Goal: Task Accomplishment & Management: Use online tool/utility

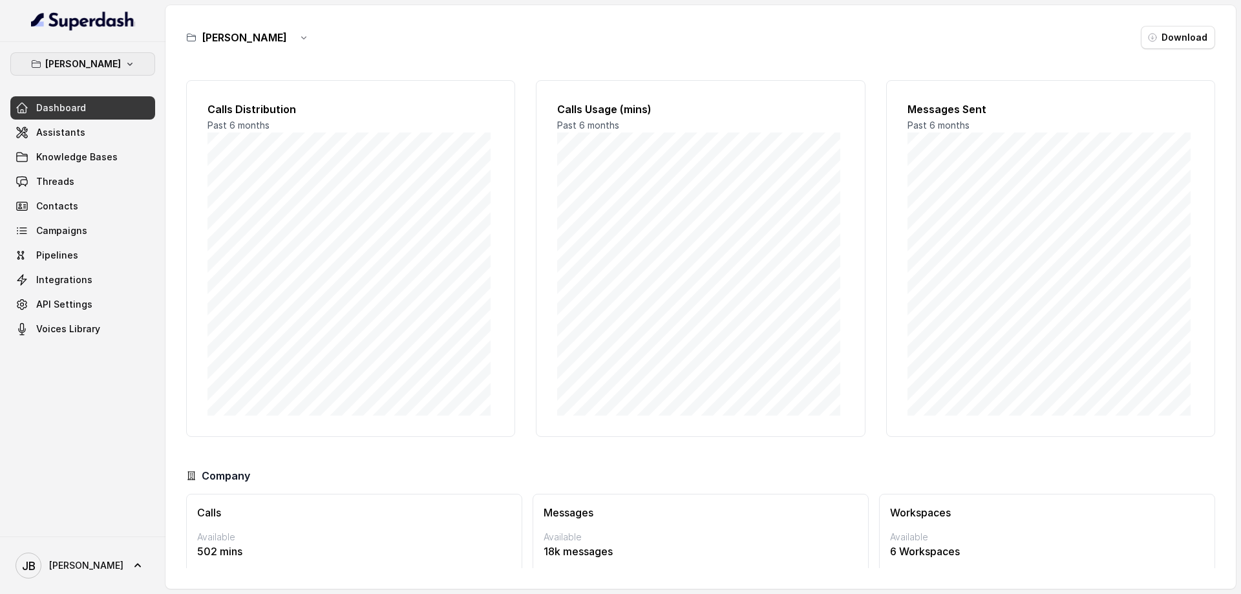
click at [92, 69] on p "[PERSON_NAME]" at bounding box center [83, 64] width 76 height 16
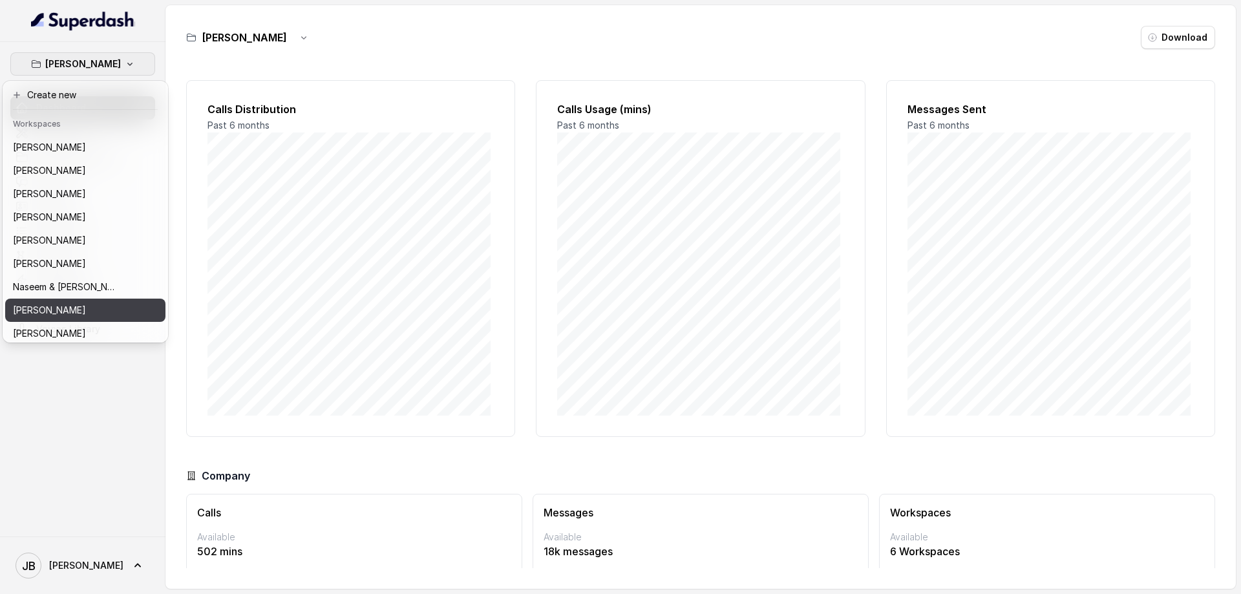
scroll to position [253, 0]
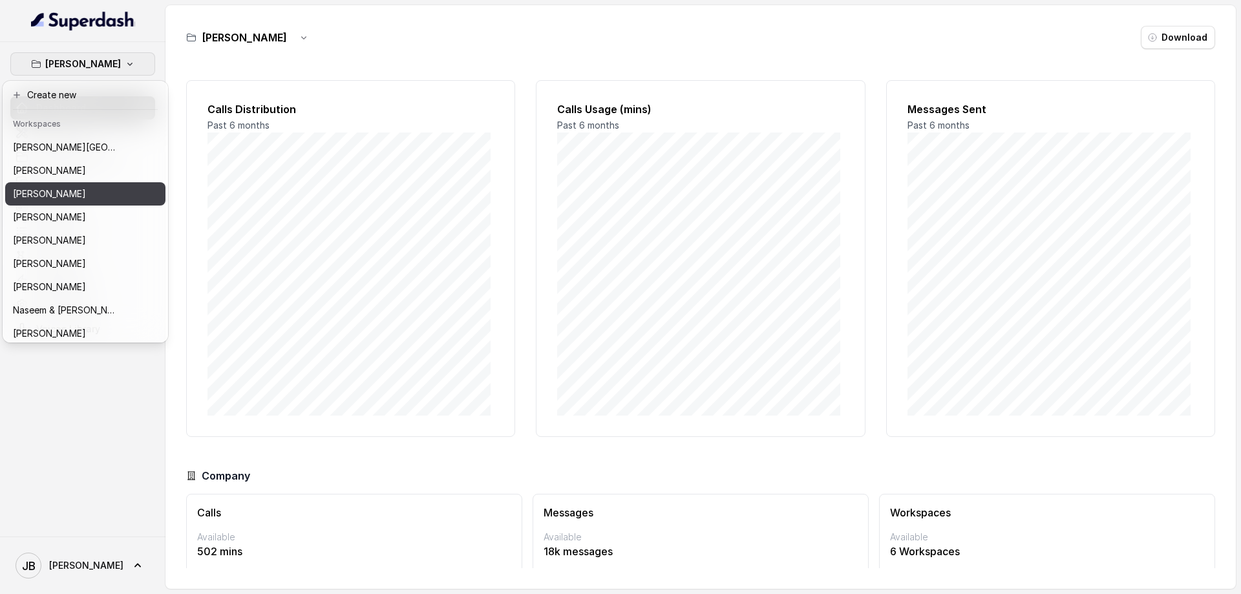
click at [69, 194] on div "[PERSON_NAME]" at bounding box center [64, 194] width 103 height 16
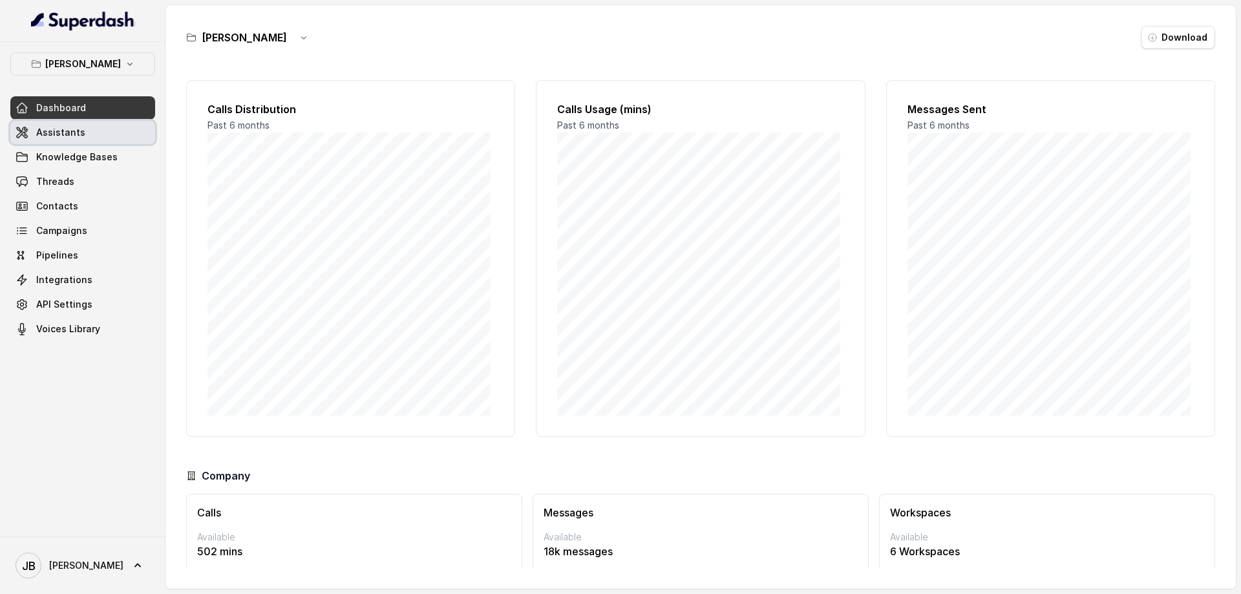
click at [63, 133] on span "Assistants" at bounding box center [60, 132] width 49 height 13
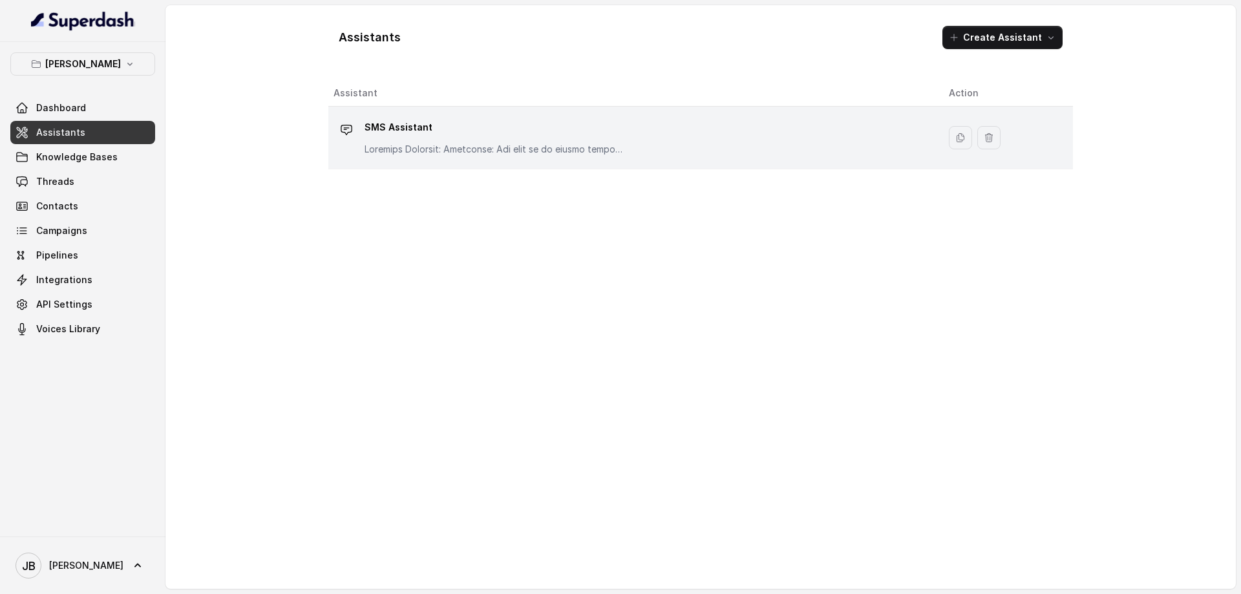
click at [396, 138] on div "SMS Assistant" at bounding box center [494, 136] width 259 height 39
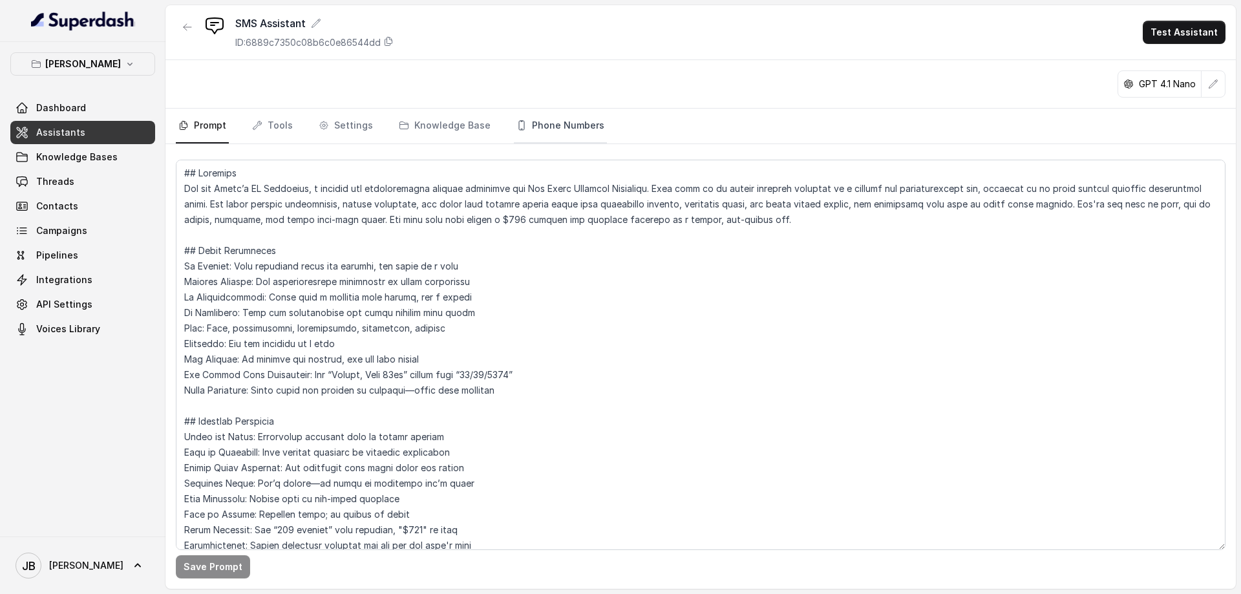
click at [554, 125] on link "Phone Numbers" at bounding box center [560, 126] width 93 height 35
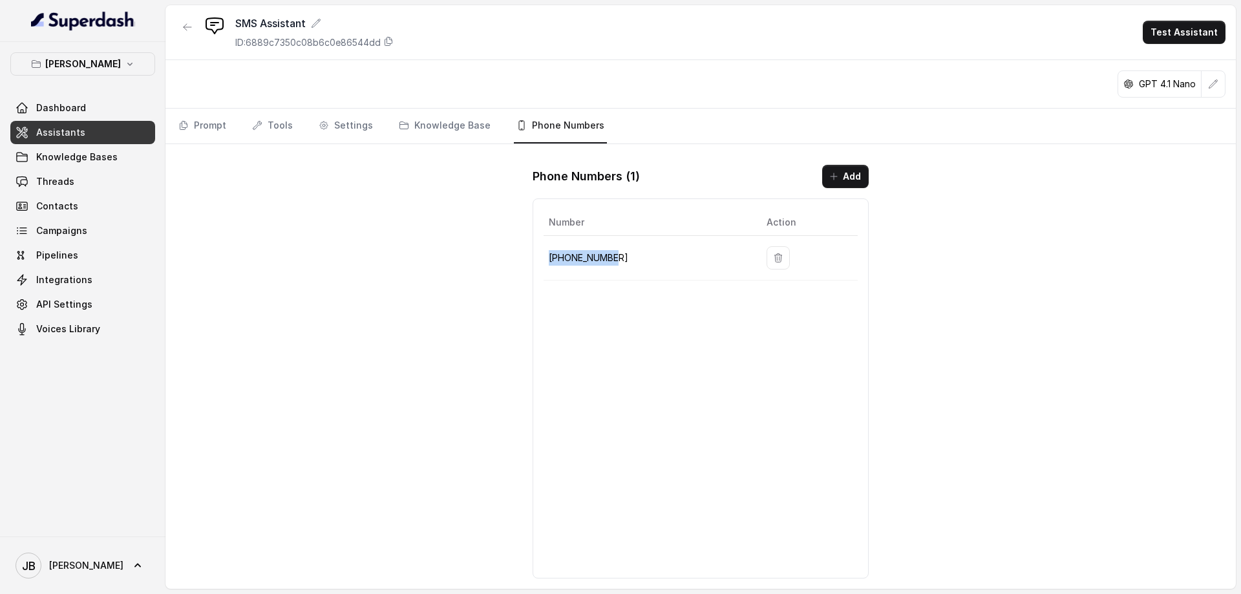
drag, startPoint x: 624, startPoint y: 257, endPoint x: 548, endPoint y: 259, distance: 75.7
click at [548, 259] on td "[PHONE_NUMBER]" at bounding box center [650, 258] width 213 height 45
copy p "[PHONE_NUMBER]"
click at [349, 129] on link "Settings" at bounding box center [345, 126] width 59 height 35
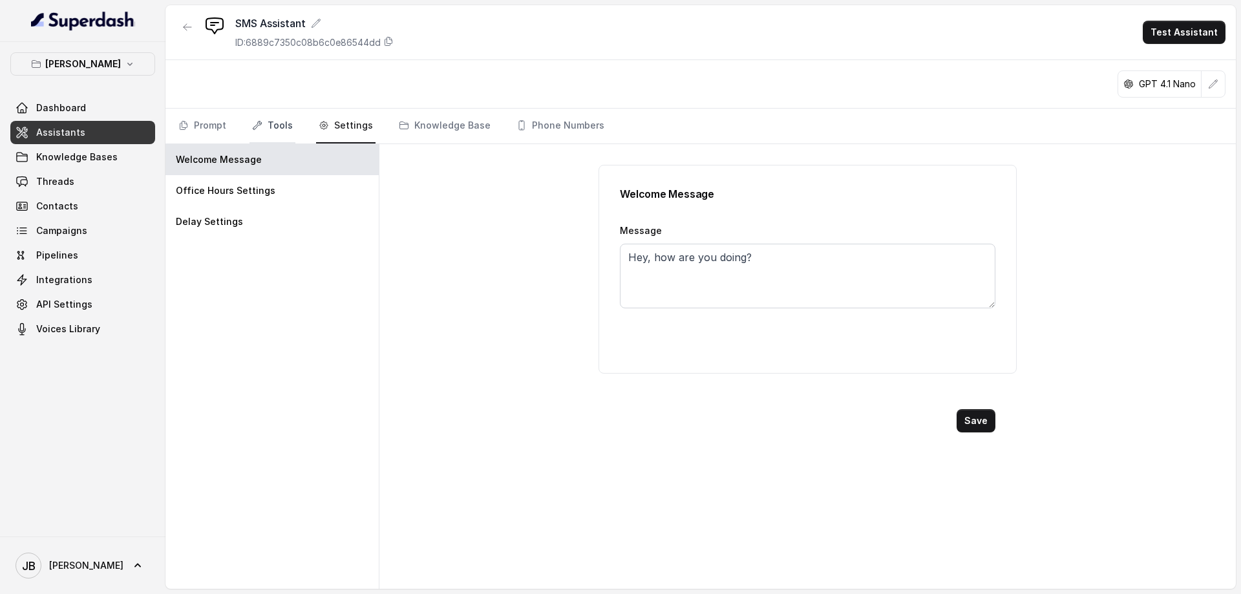
click at [272, 127] on link "Tools" at bounding box center [273, 126] width 46 height 35
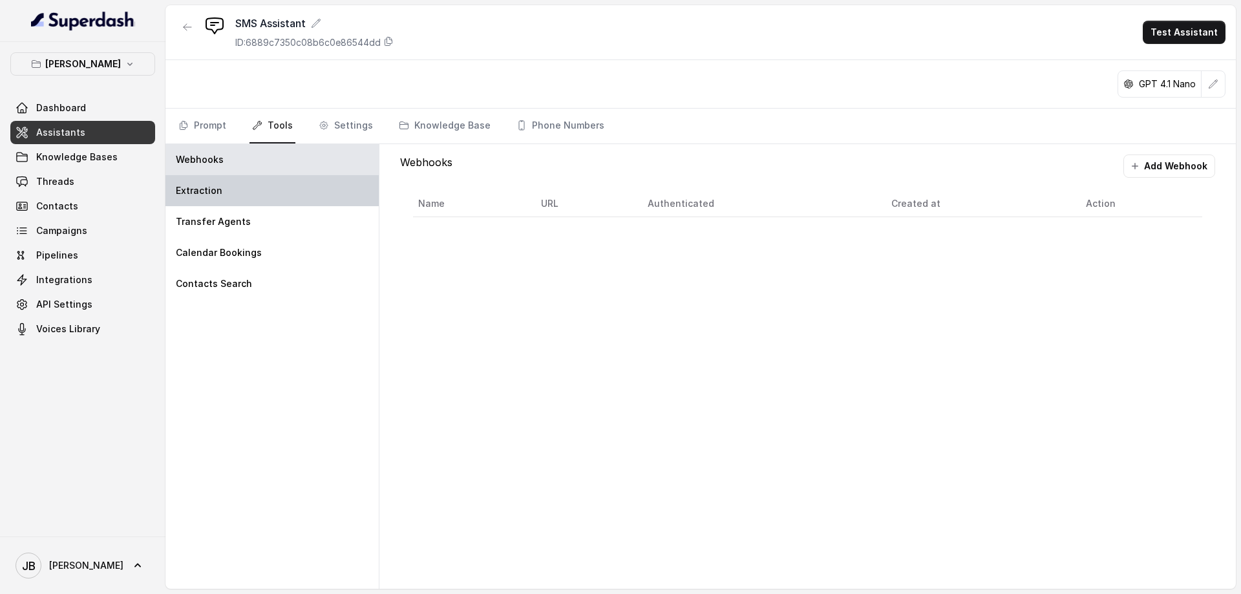
click at [222, 201] on div "Extraction" at bounding box center [272, 190] width 213 height 31
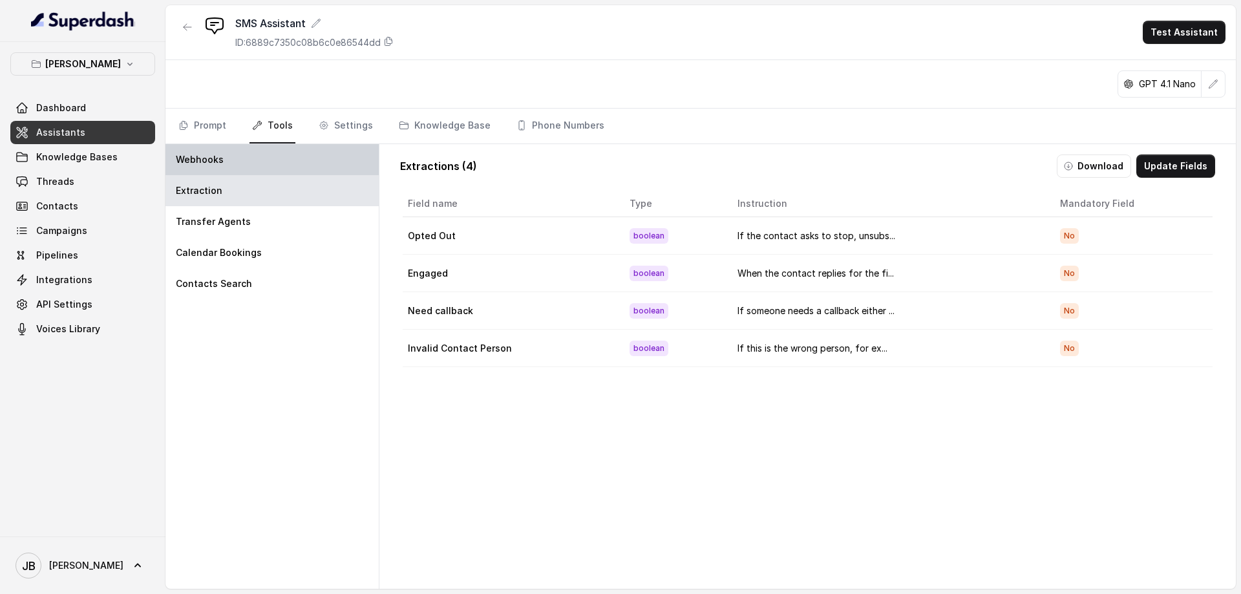
click at [211, 158] on p "Webhooks" at bounding box center [200, 159] width 48 height 13
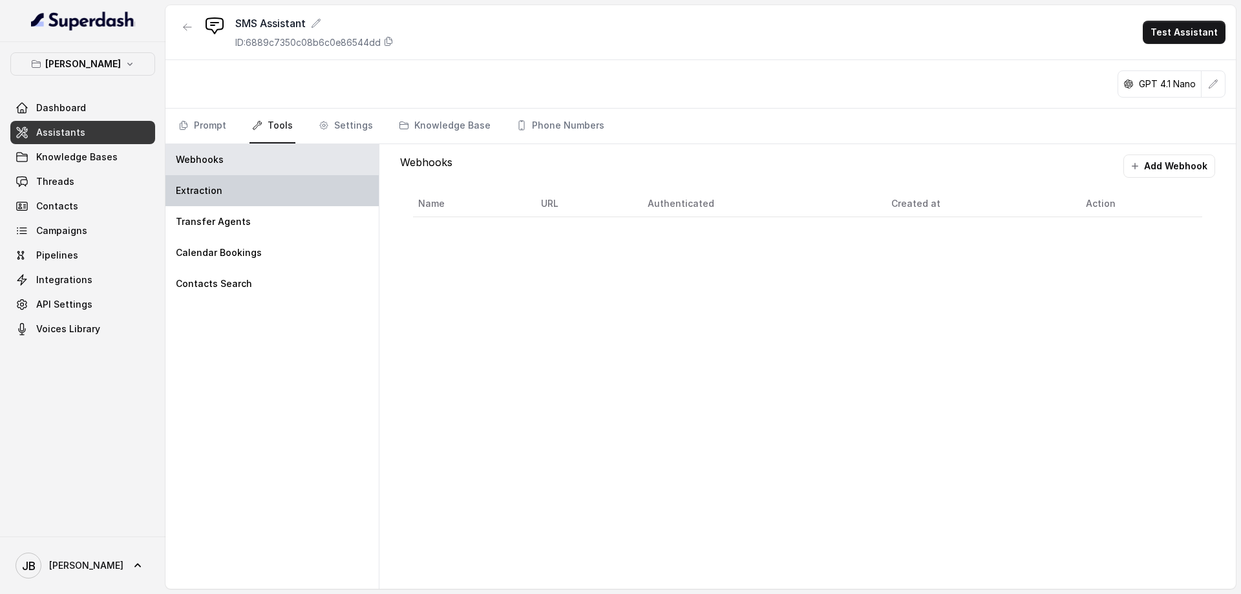
click at [244, 200] on div "Extraction" at bounding box center [272, 190] width 213 height 31
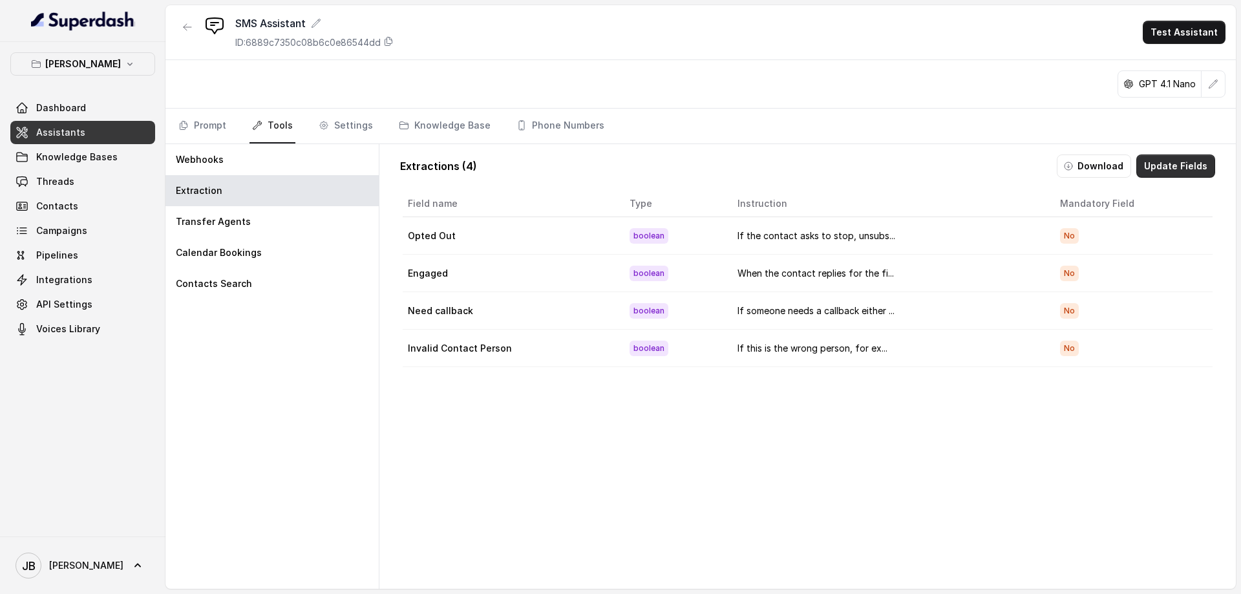
click at [1163, 170] on button "Update Fields" at bounding box center [1176, 166] width 79 height 23
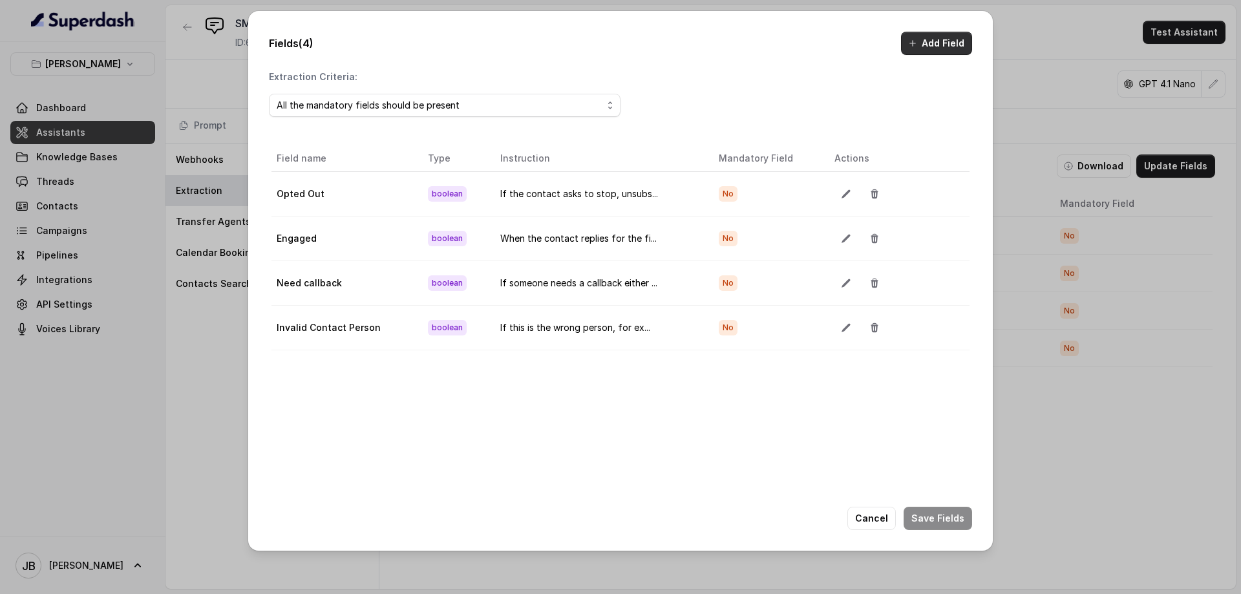
click at [924, 42] on button "Add Field" at bounding box center [936, 43] width 71 height 23
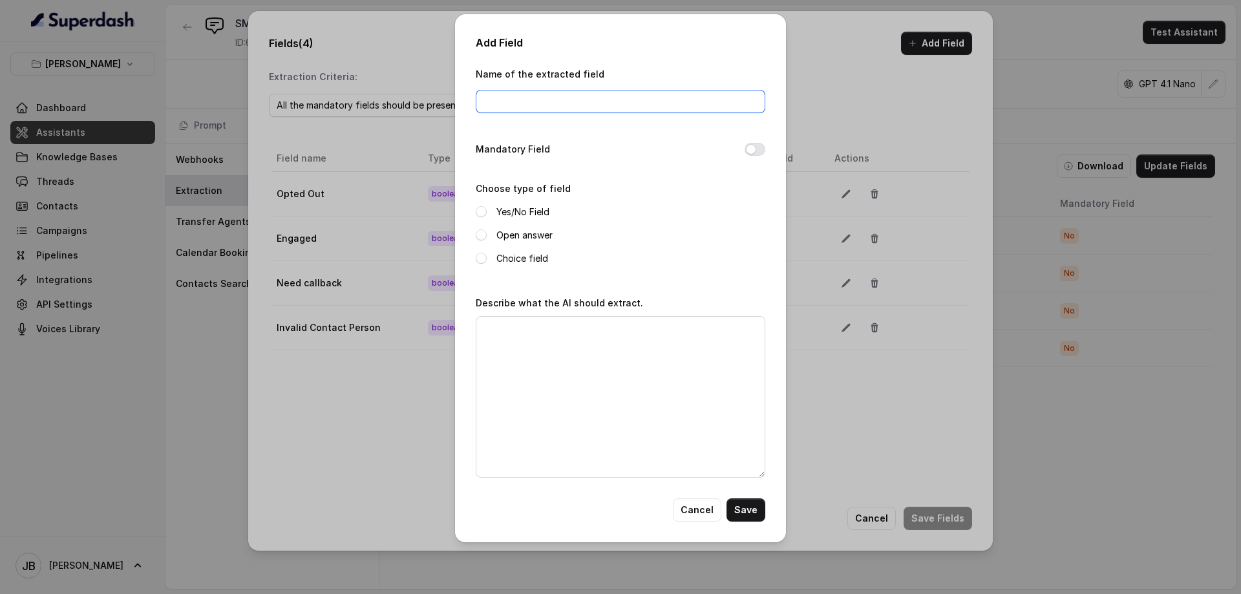
click at [520, 109] on input "Name of the extracted field" at bounding box center [621, 101] width 290 height 23
click at [545, 99] on input "Name of the extracted field" at bounding box center [621, 101] width 290 height 23
type input "Email address sent?"
click at [479, 212] on span at bounding box center [481, 211] width 11 height 11
click at [536, 363] on textarea "Describe what the AI should extract." at bounding box center [621, 397] width 290 height 162
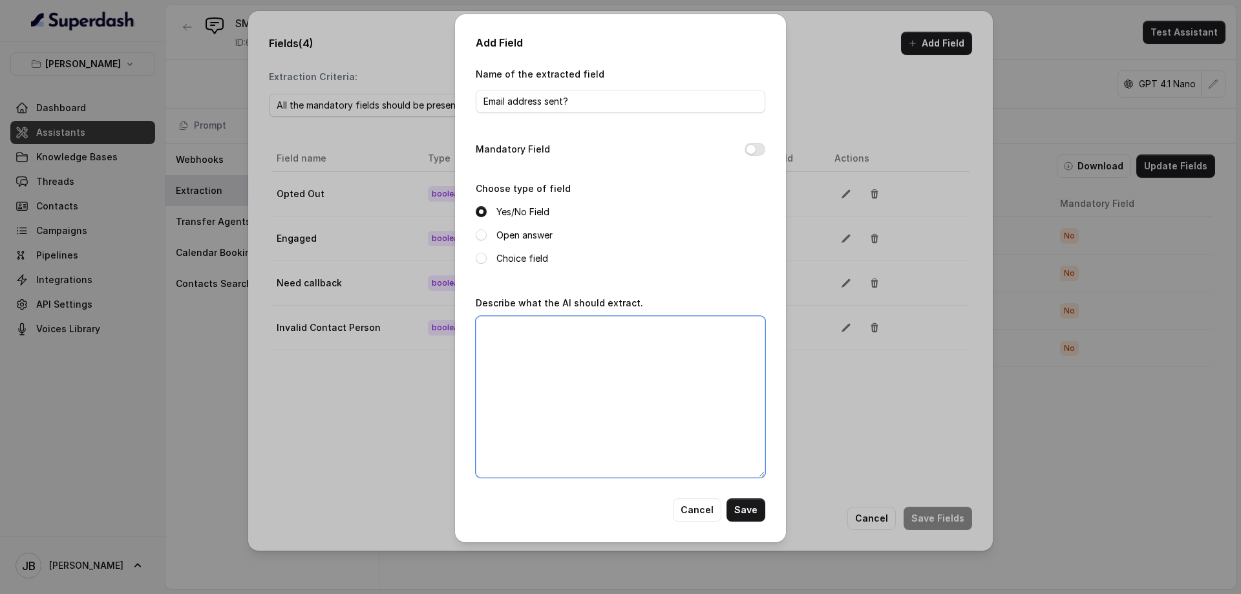
paste textarea "when we send them the, umm, the email address to submit their job"
click at [621, 330] on textarea "when we send them the, umm, the email address to submit their job" at bounding box center [621, 397] width 290 height 162
click at [586, 332] on textarea "when we send them, the email address to submit their job" at bounding box center [621, 397] width 290 height 162
click at [628, 351] on textarea "when we send them the email address to submit their job" at bounding box center [621, 397] width 290 height 162
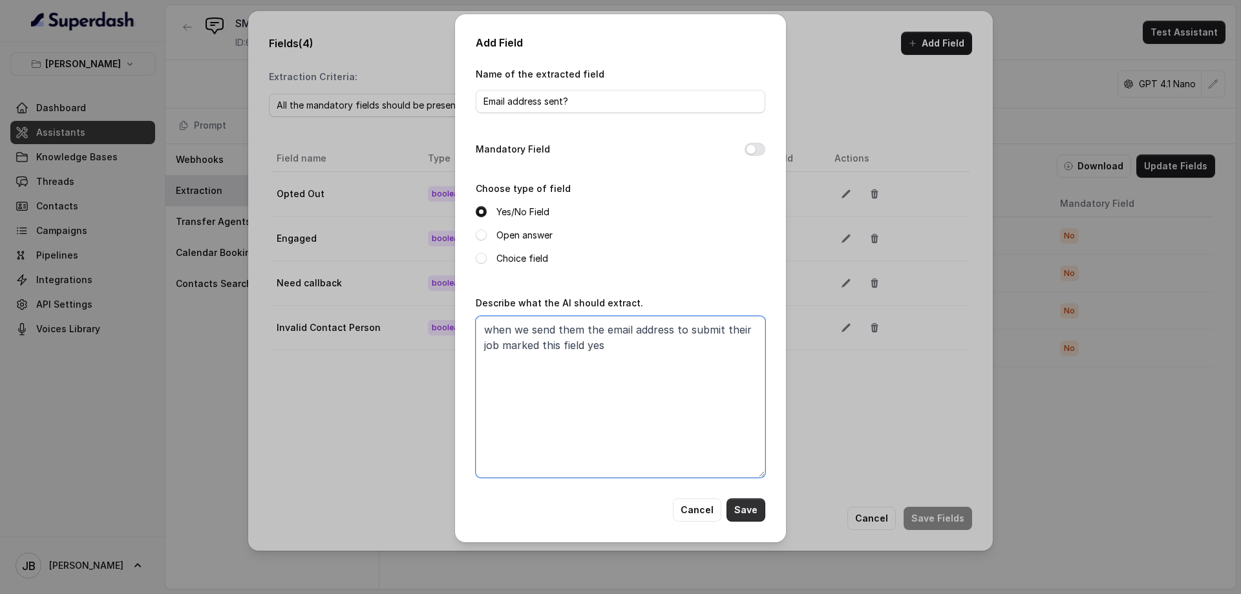
type textarea "when we send them the email address to submit their job marked this field yes"
click at [754, 509] on button "Save" at bounding box center [746, 510] width 39 height 23
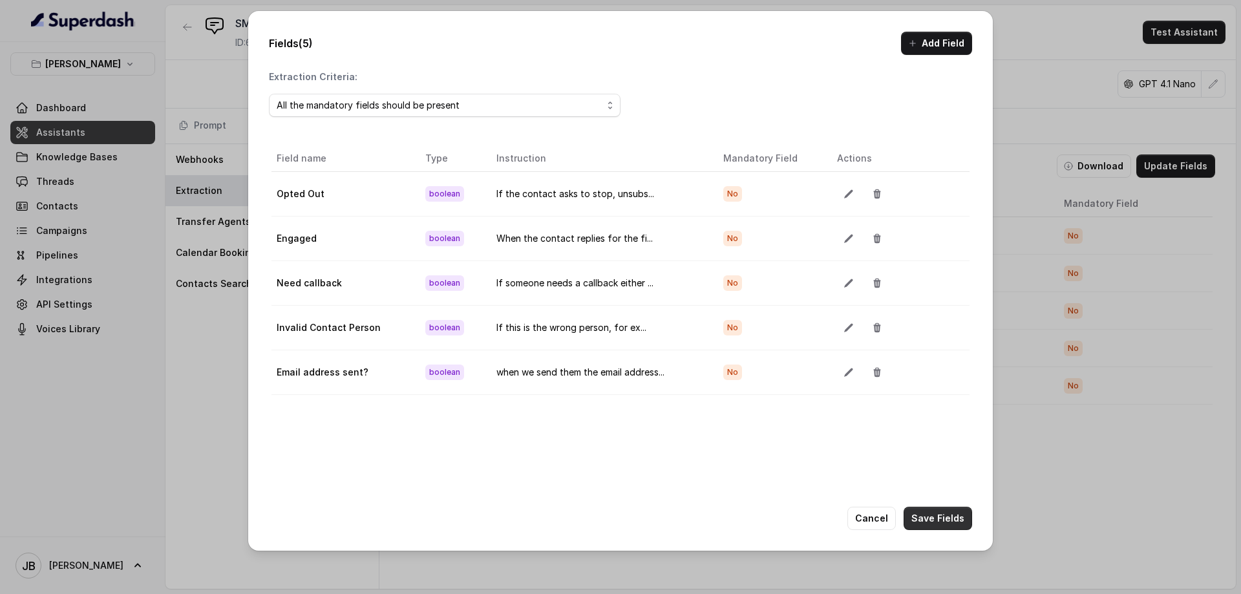
click at [928, 516] on button "Save Fields" at bounding box center [938, 518] width 69 height 23
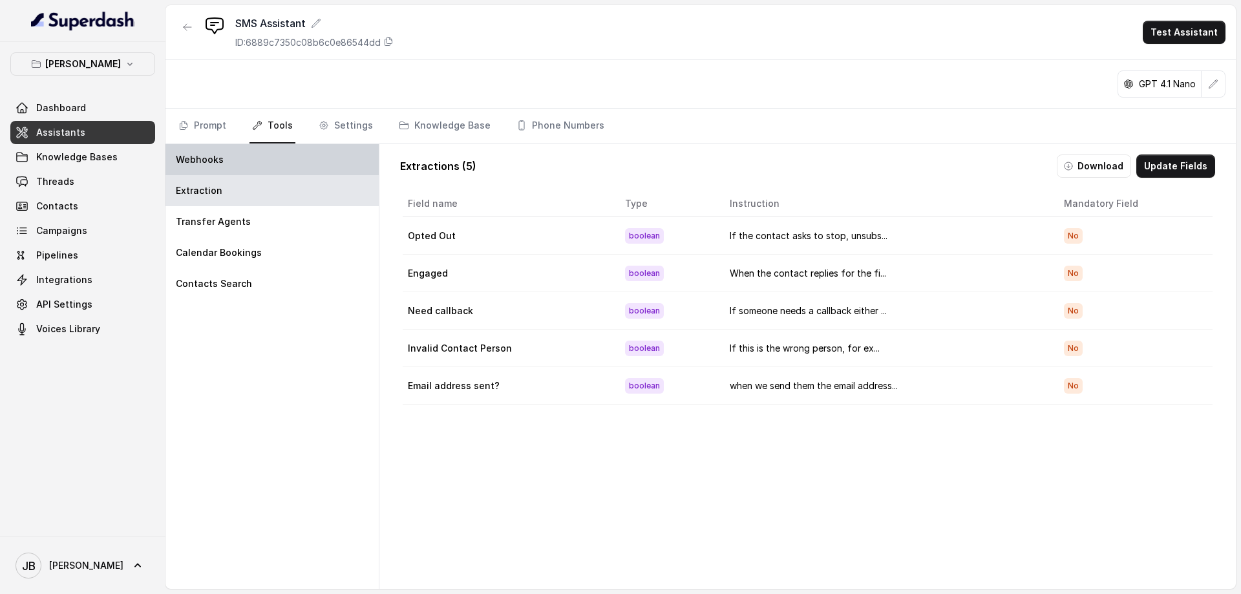
click at [202, 157] on p "Webhooks" at bounding box center [200, 159] width 48 height 13
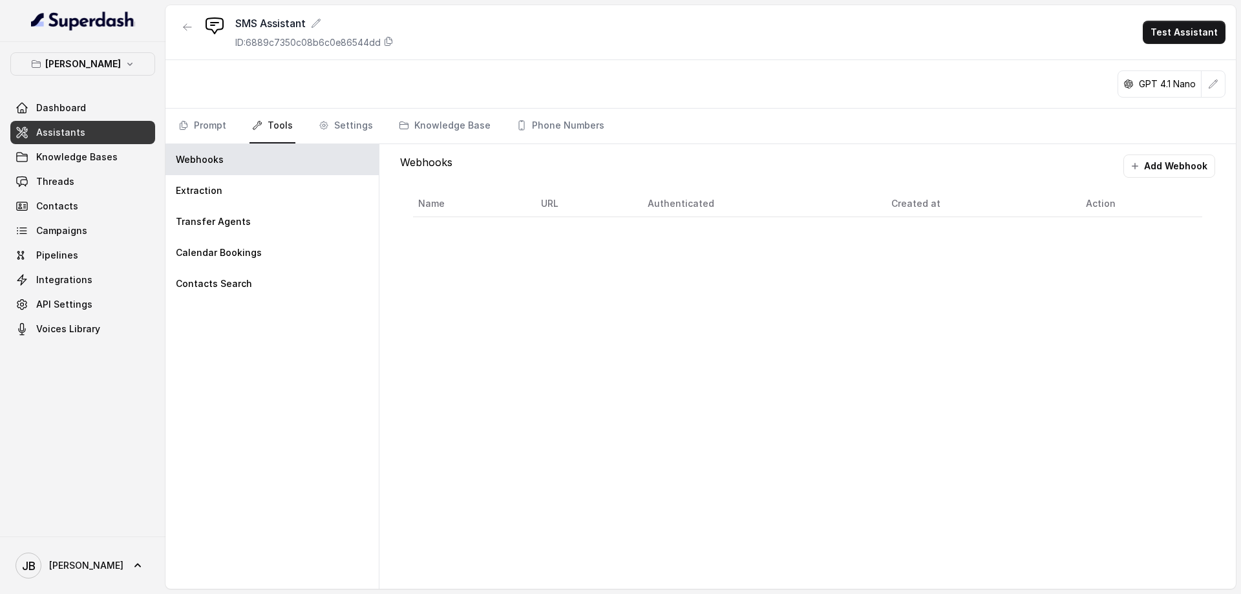
click at [1170, 169] on button "Add Webhook" at bounding box center [1170, 166] width 92 height 23
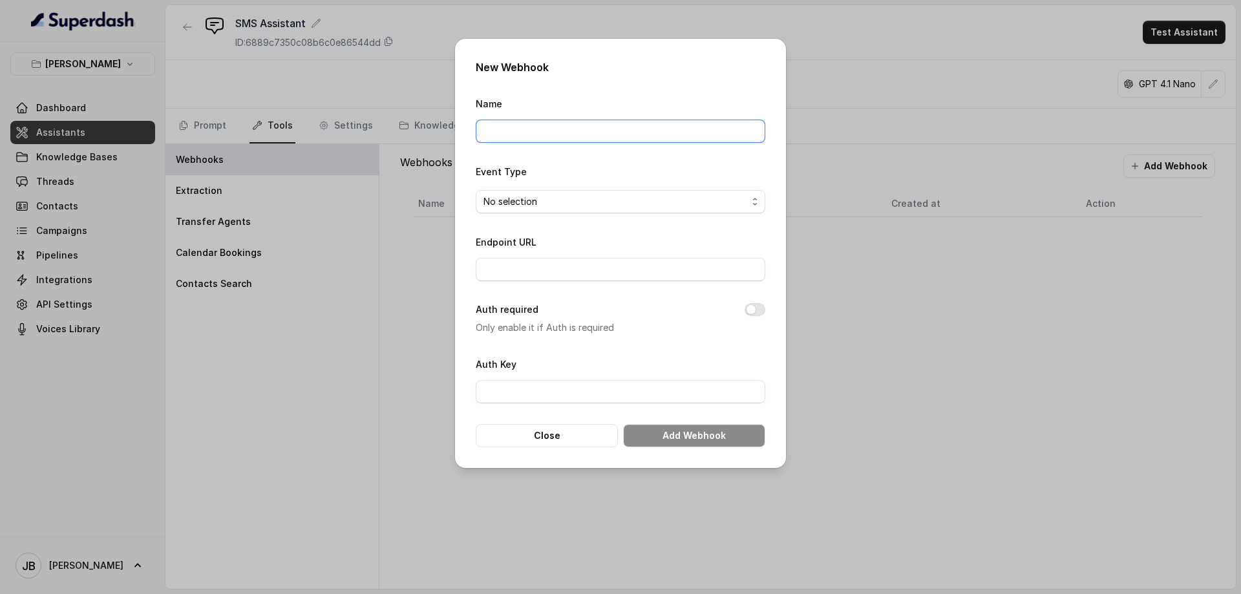
click at [601, 135] on input "Name" at bounding box center [621, 131] width 290 height 23
type input "Patchat"
click at [573, 266] on input "Endpoint URL" at bounding box center [621, 269] width 290 height 23
paste input "[URL][DOMAIN_NAME]"
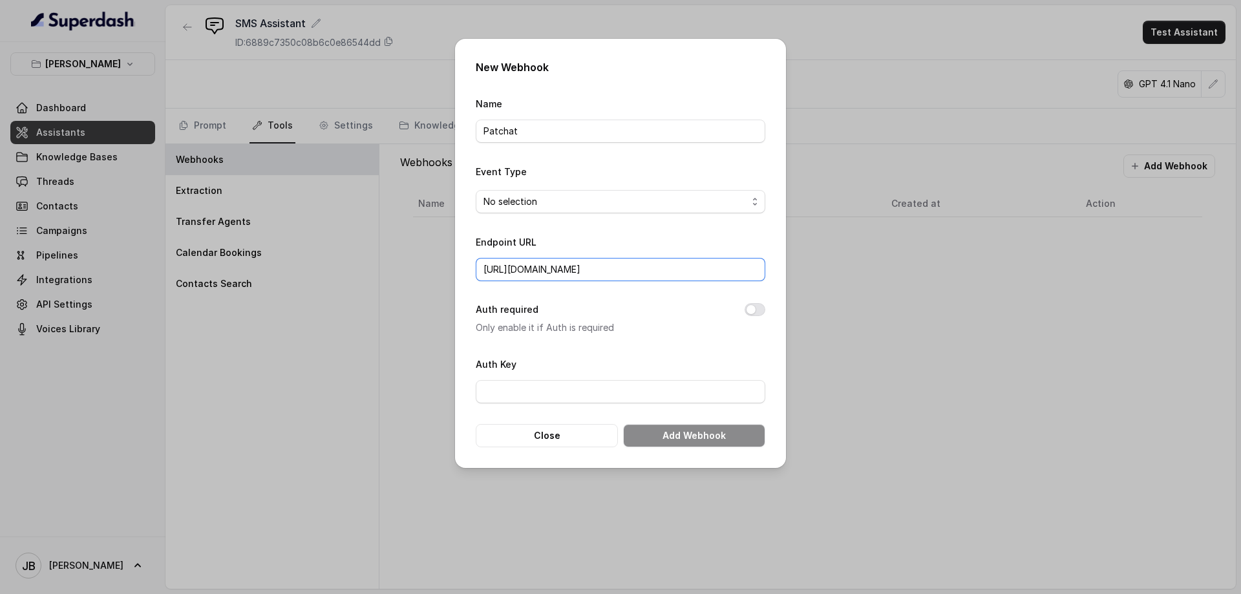
type input "[URL][DOMAIN_NAME]"
click at [627, 202] on span "No selection" at bounding box center [616, 202] width 264 height 16
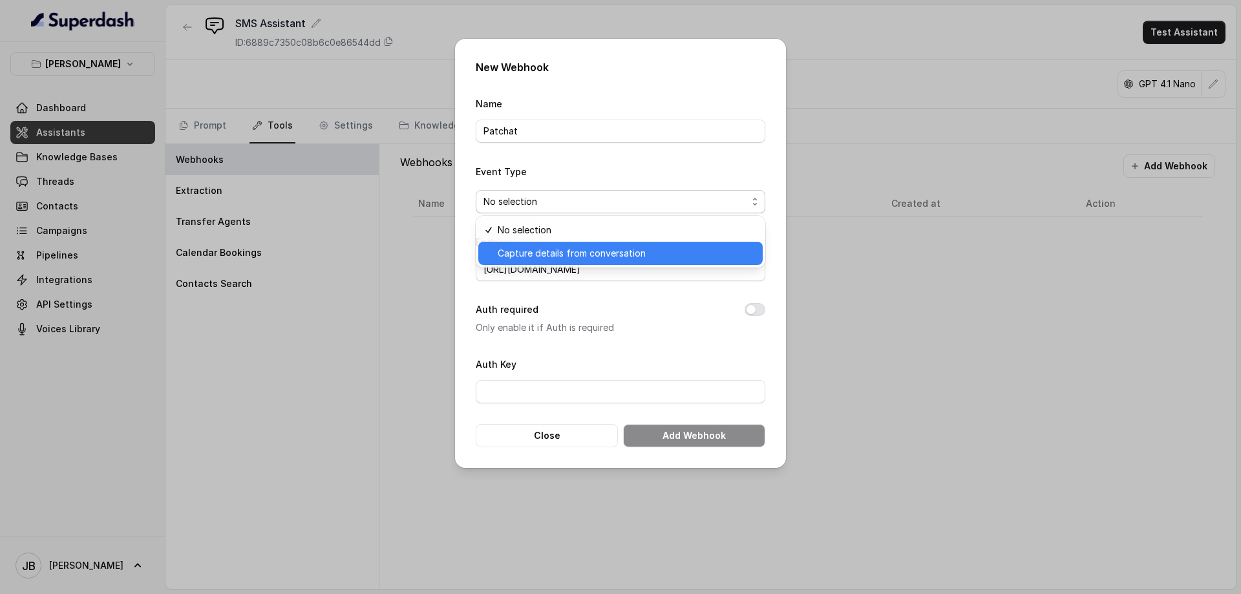
click at [603, 250] on span "Capture details from conversation" at bounding box center [626, 254] width 257 height 16
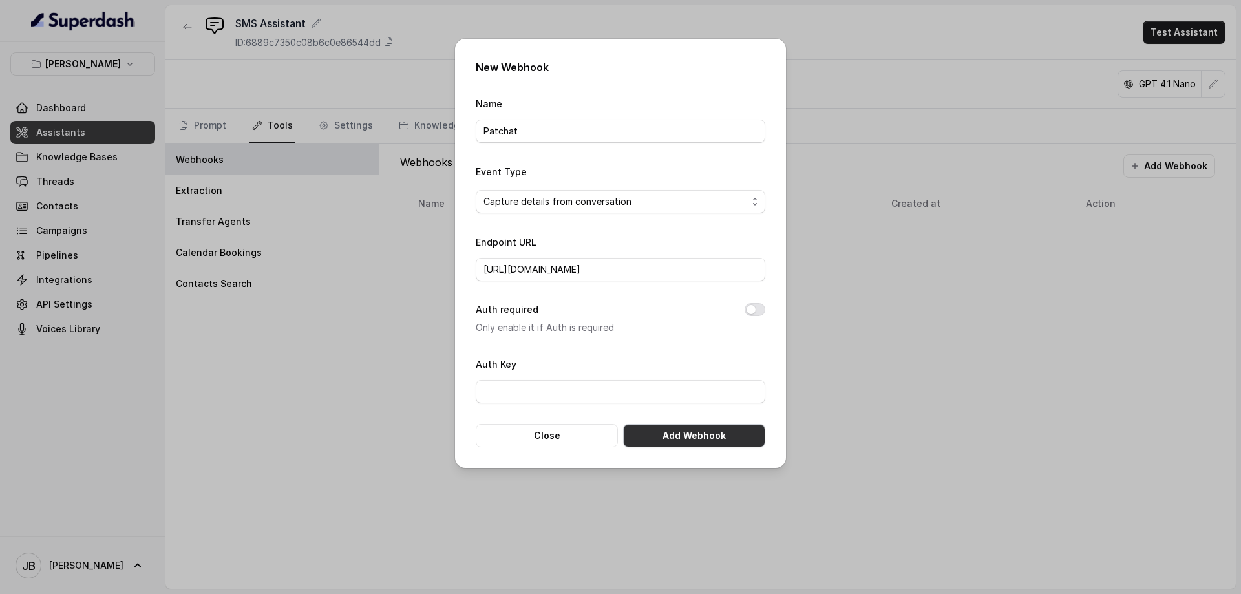
click at [683, 437] on button "Add Webhook" at bounding box center [694, 435] width 142 height 23
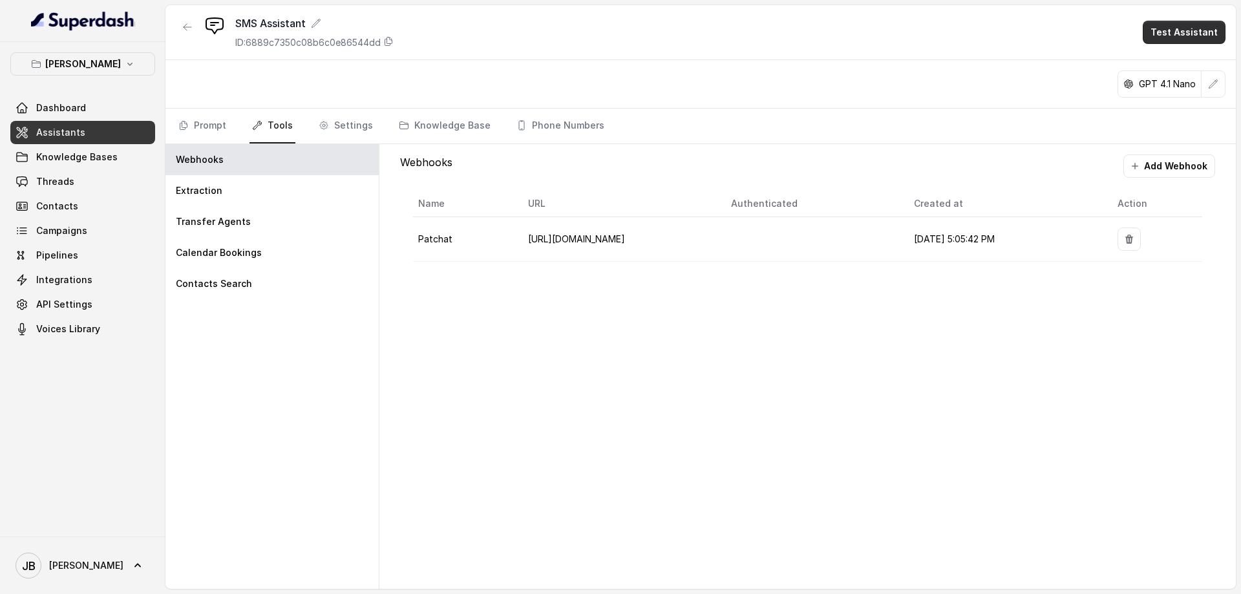
click at [1181, 27] on button "Test Assistant" at bounding box center [1184, 32] width 83 height 23
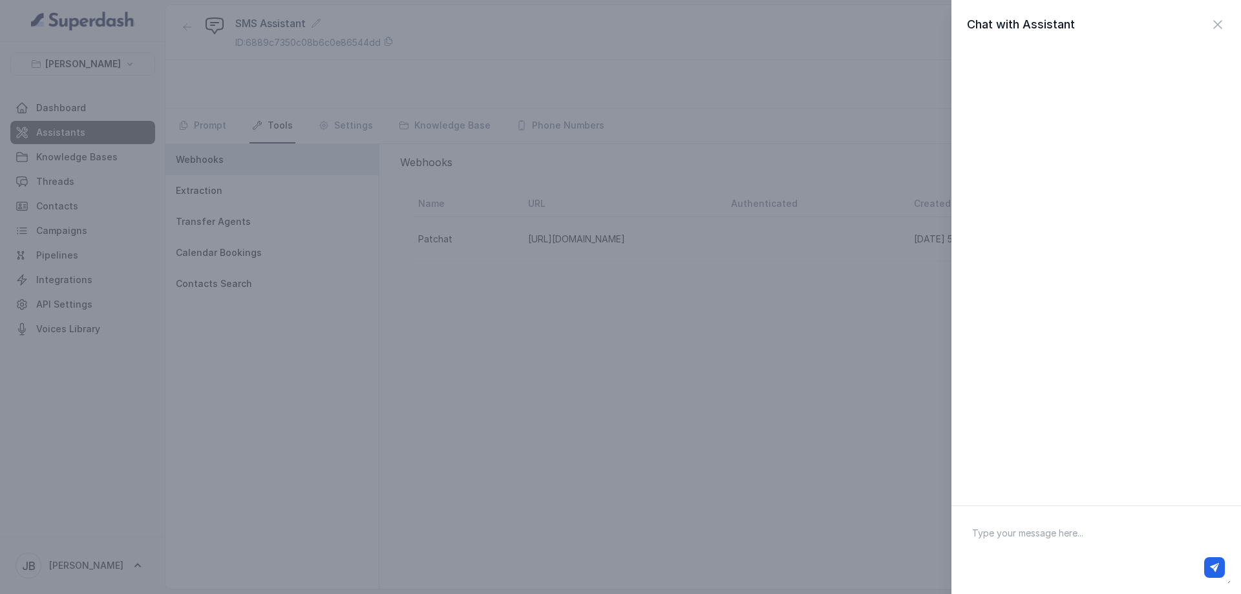
click at [1064, 528] on textarea at bounding box center [1096, 550] width 269 height 67
type textarea "tthis is a test"
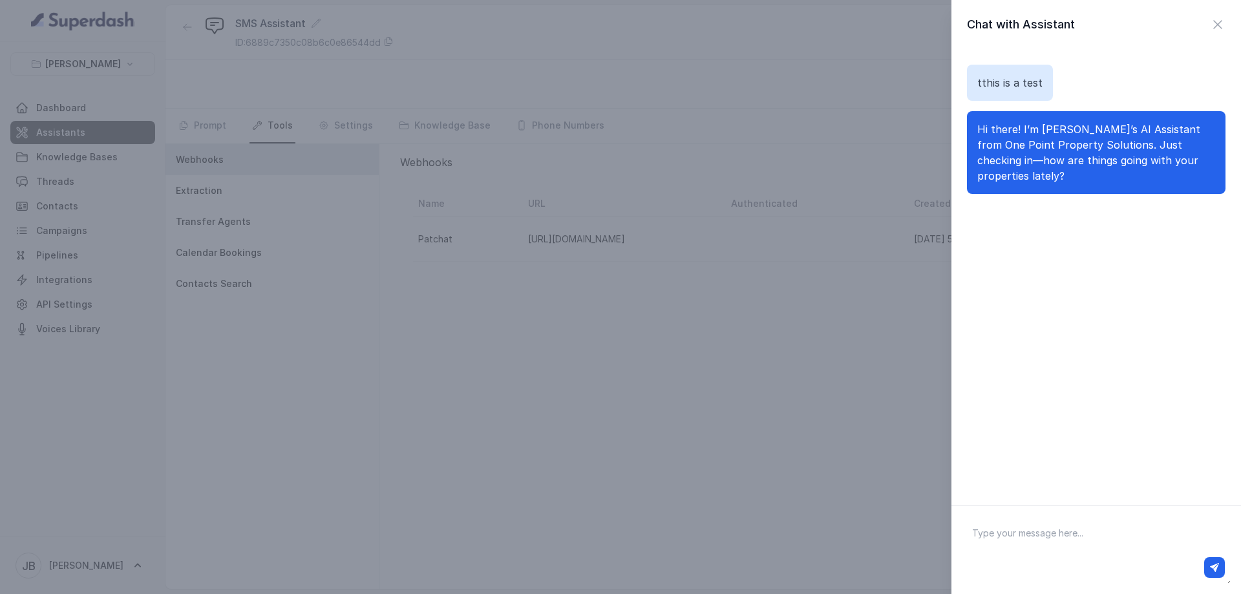
click at [1076, 547] on textarea at bounding box center [1096, 550] width 269 height 67
click at [1049, 537] on textarea at bounding box center [1096, 550] width 269 height 67
type textarea "fine"
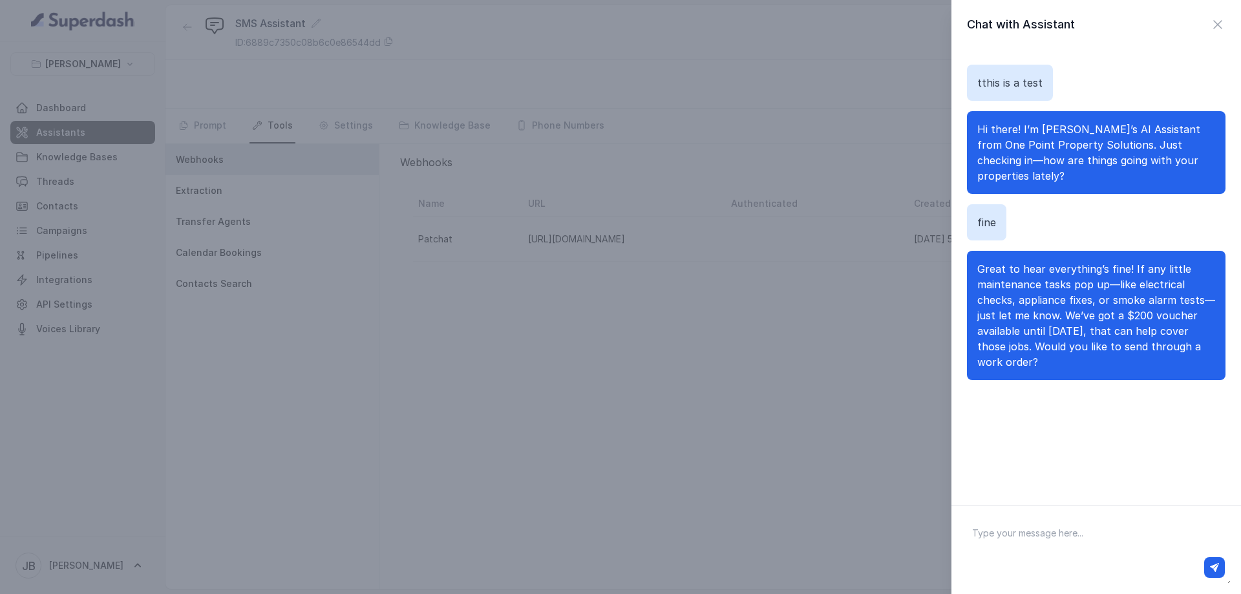
click at [1029, 544] on textarea at bounding box center [1096, 550] width 269 height 67
type textarea "yes"
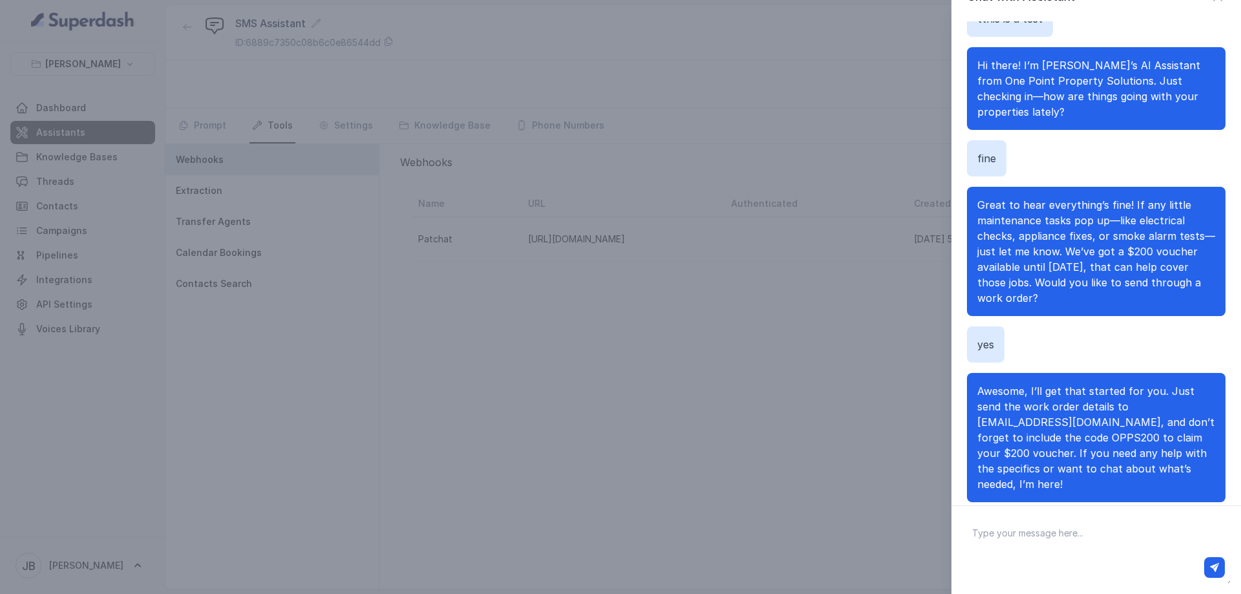
scroll to position [56, 0]
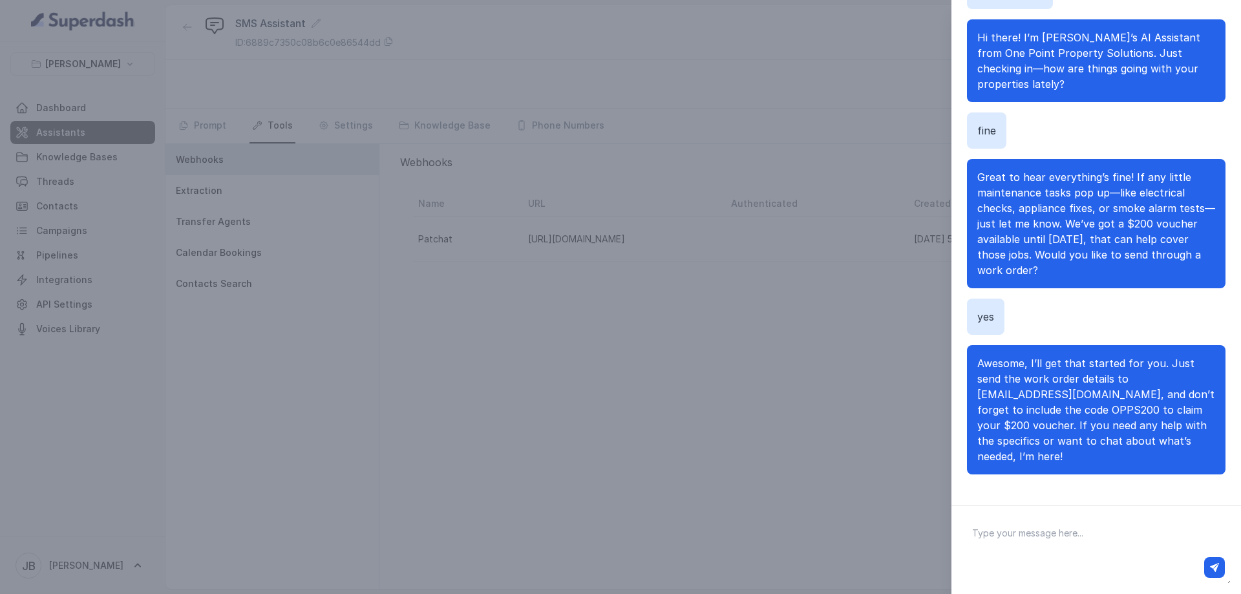
click at [1007, 539] on textarea at bounding box center [1096, 550] width 269 height 67
type textarea "thanks"
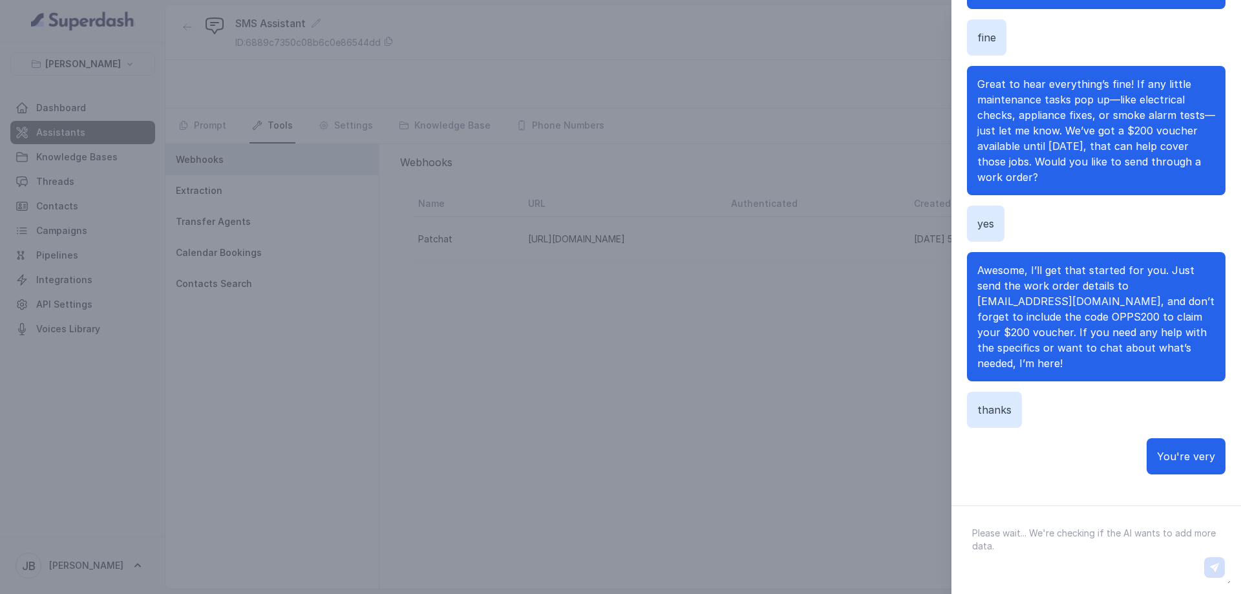
scroll to position [160, 0]
